Goal: Information Seeking & Learning: Learn about a topic

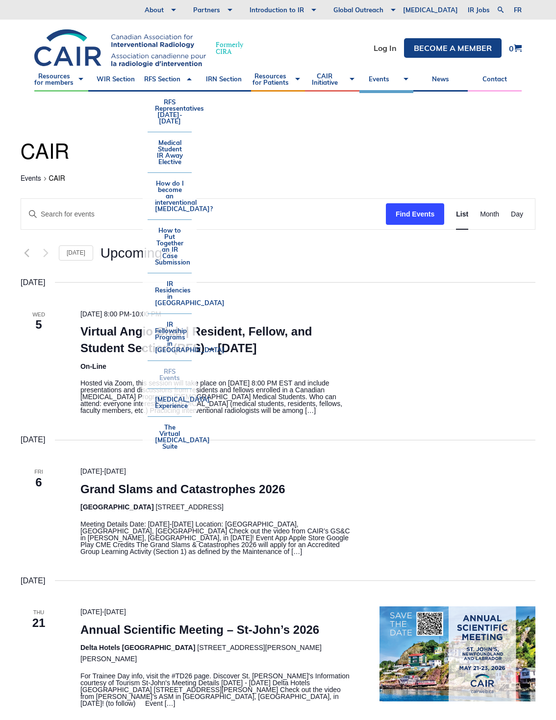
click at [170, 370] on link "RFS Events" at bounding box center [169, 374] width 44 height 27
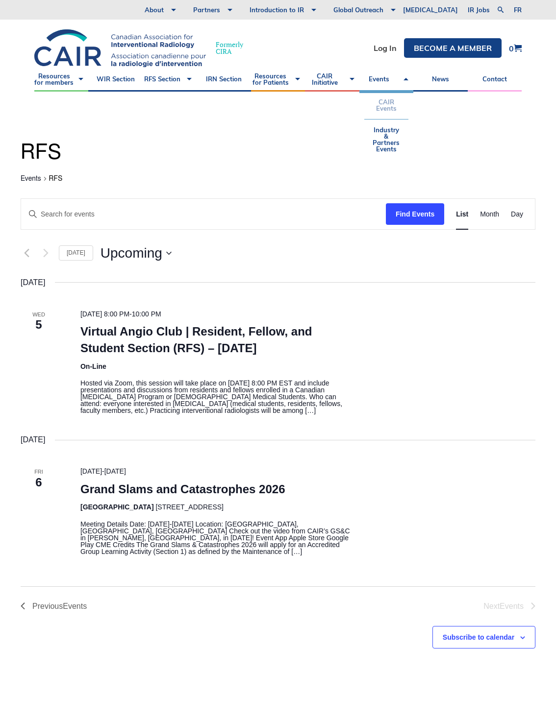
click at [373, 105] on link "CAIR Events" at bounding box center [386, 105] width 44 height 27
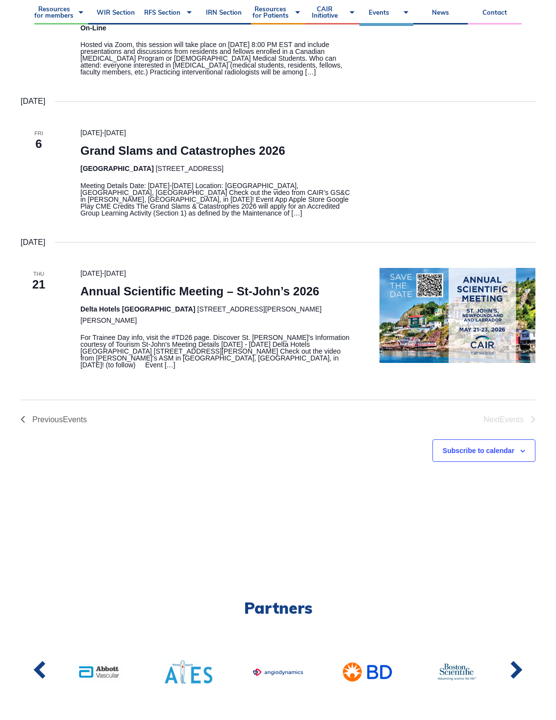
scroll to position [343, 0]
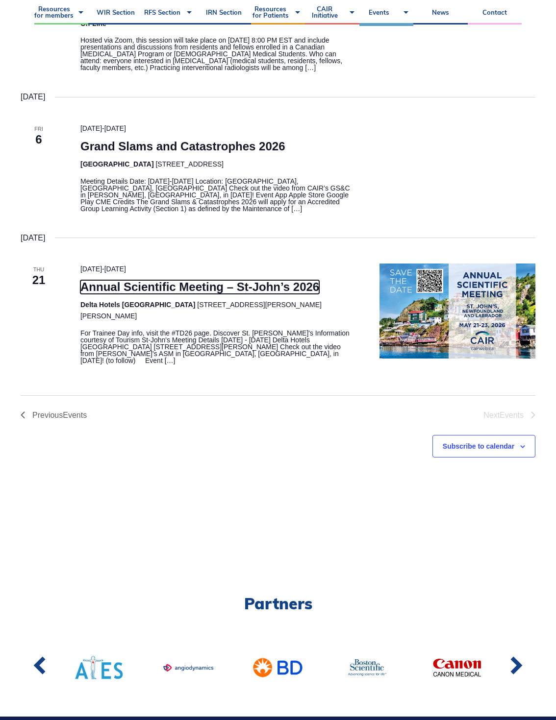
click at [222, 283] on link "Annual Scientific Meeting – St-John’s 2026" at bounding box center [199, 287] width 239 height 14
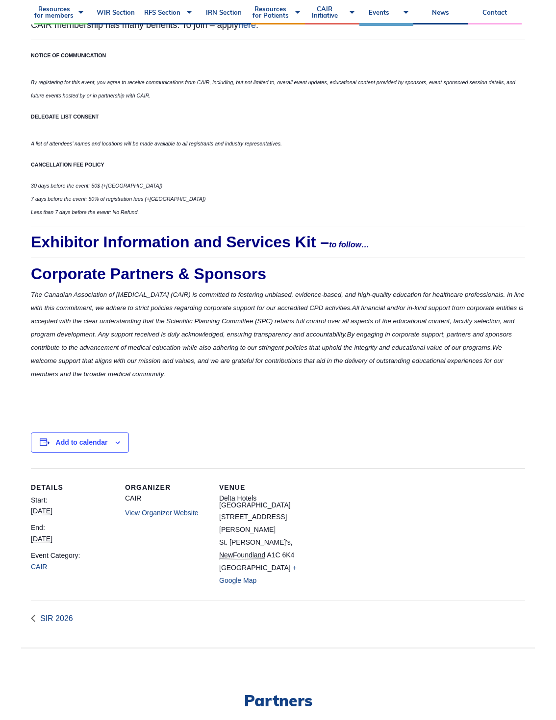
scroll to position [3234, 0]
